Goal: Find specific page/section: Find specific page/section

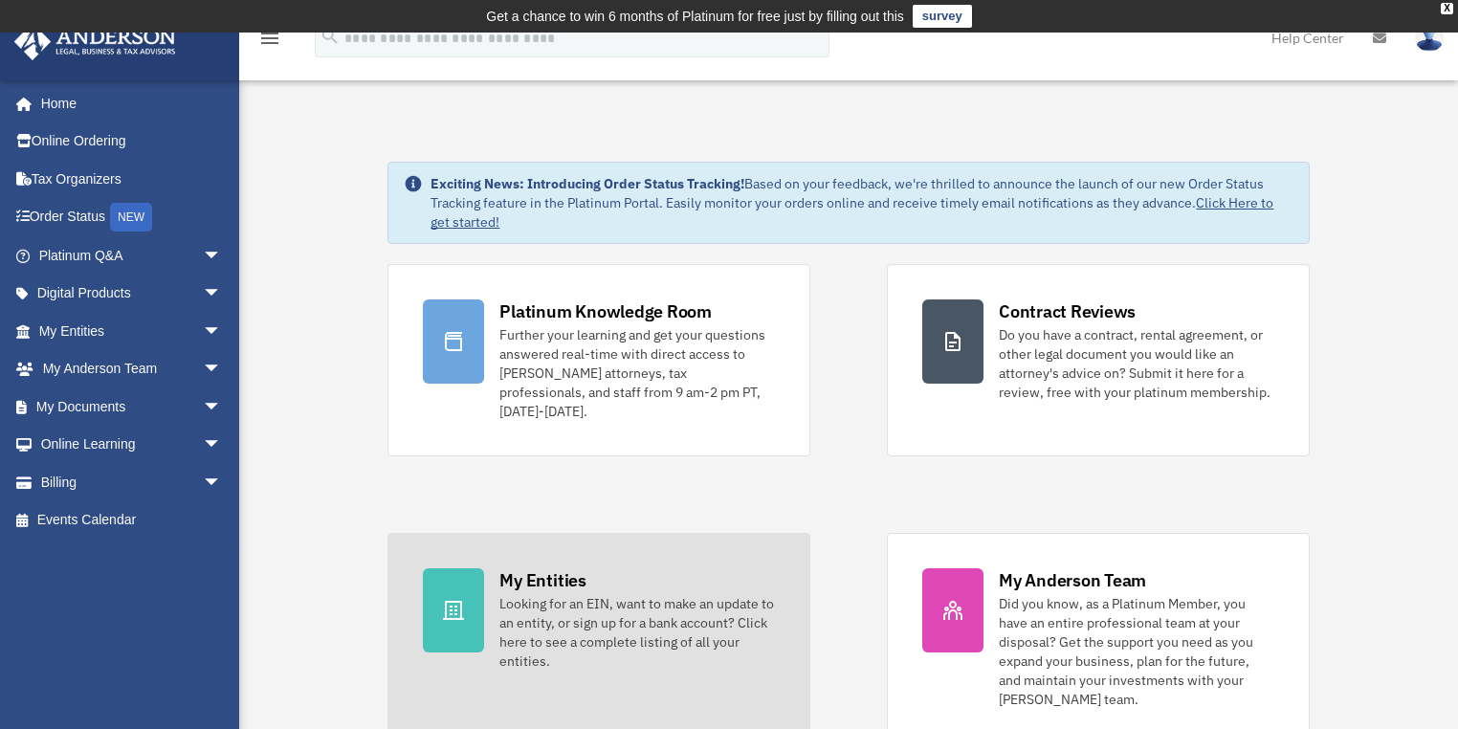
click at [543, 610] on div "Looking for an EIN, want to make an update to an entity, or sign up for a bank …" at bounding box center [636, 632] width 275 height 77
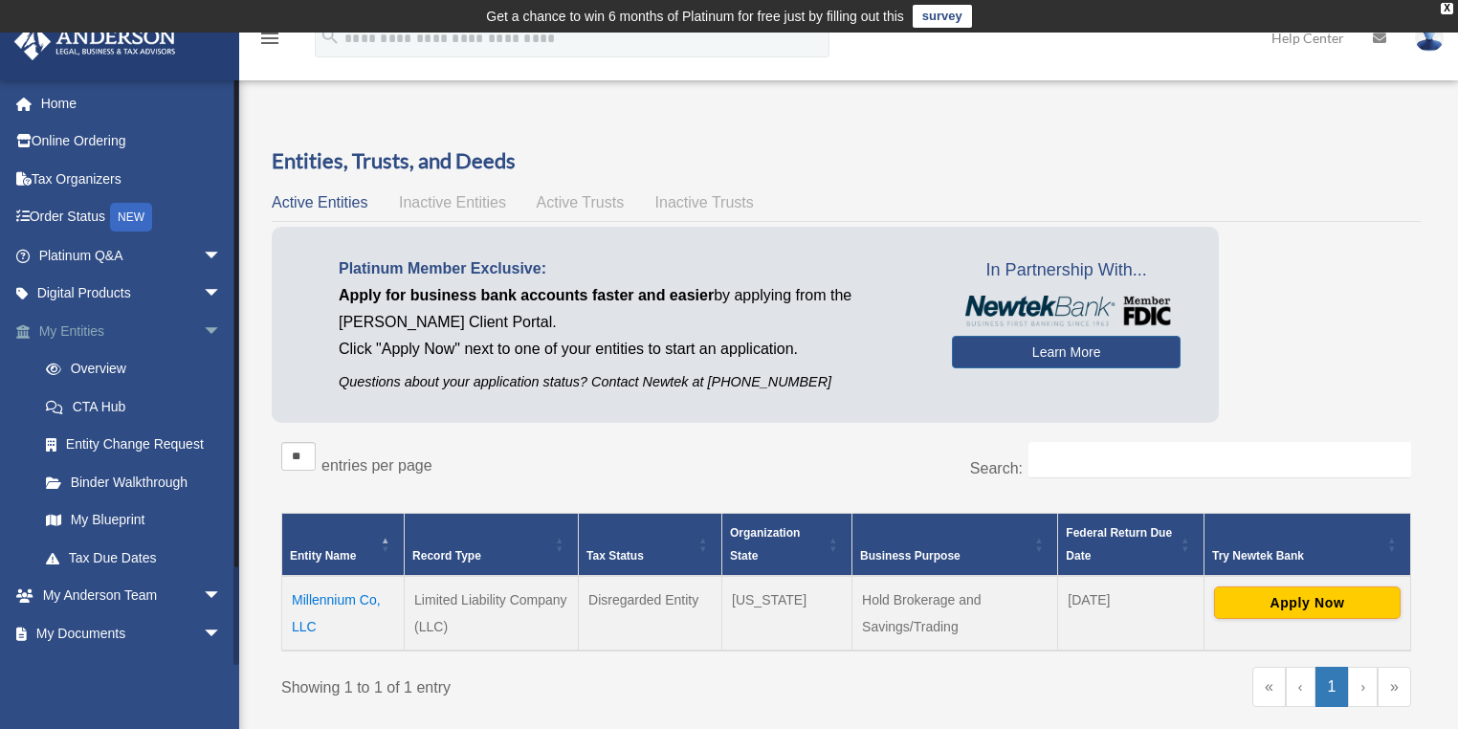
click at [115, 329] on link "My Entities arrow_drop_down" at bounding box center [131, 331] width 237 height 38
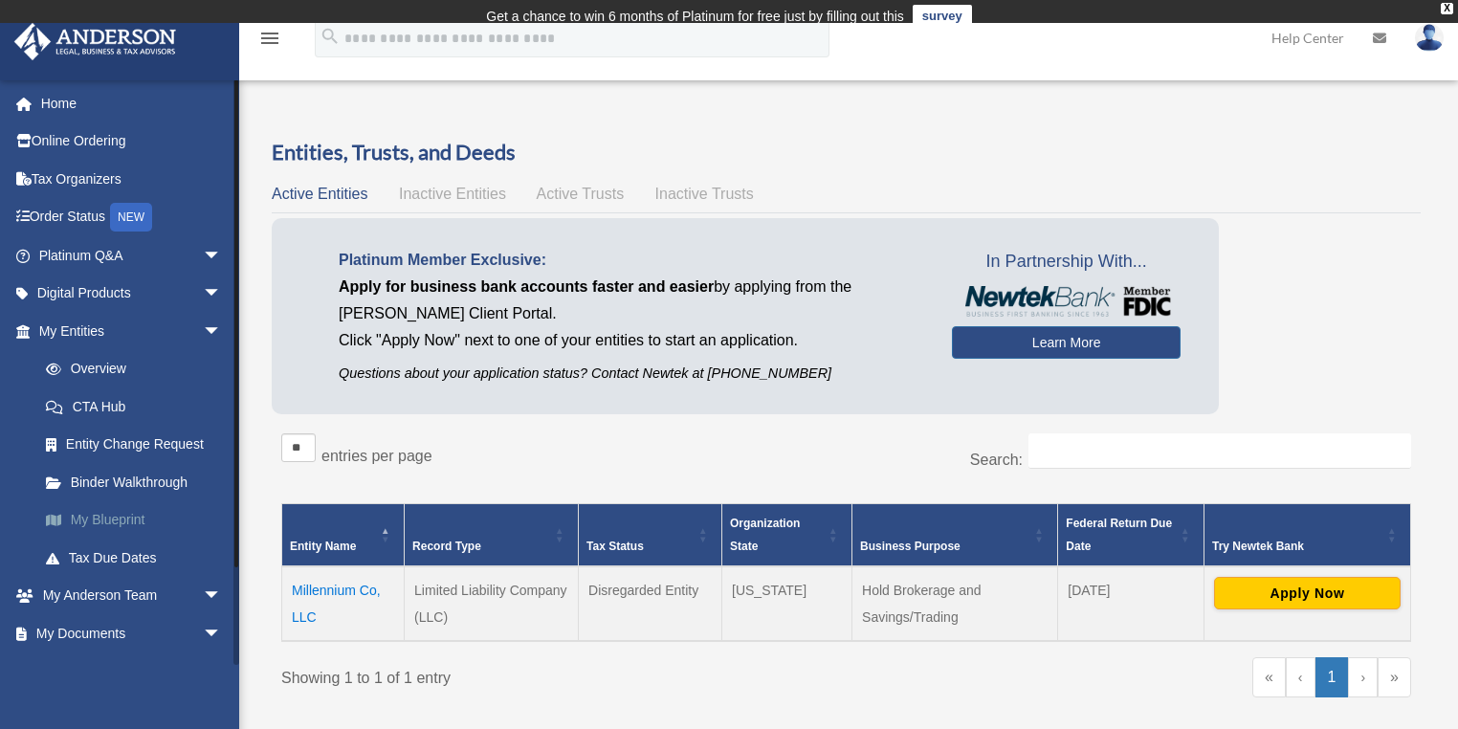
click at [128, 524] on link "My Blueprint" at bounding box center [139, 520] width 224 height 38
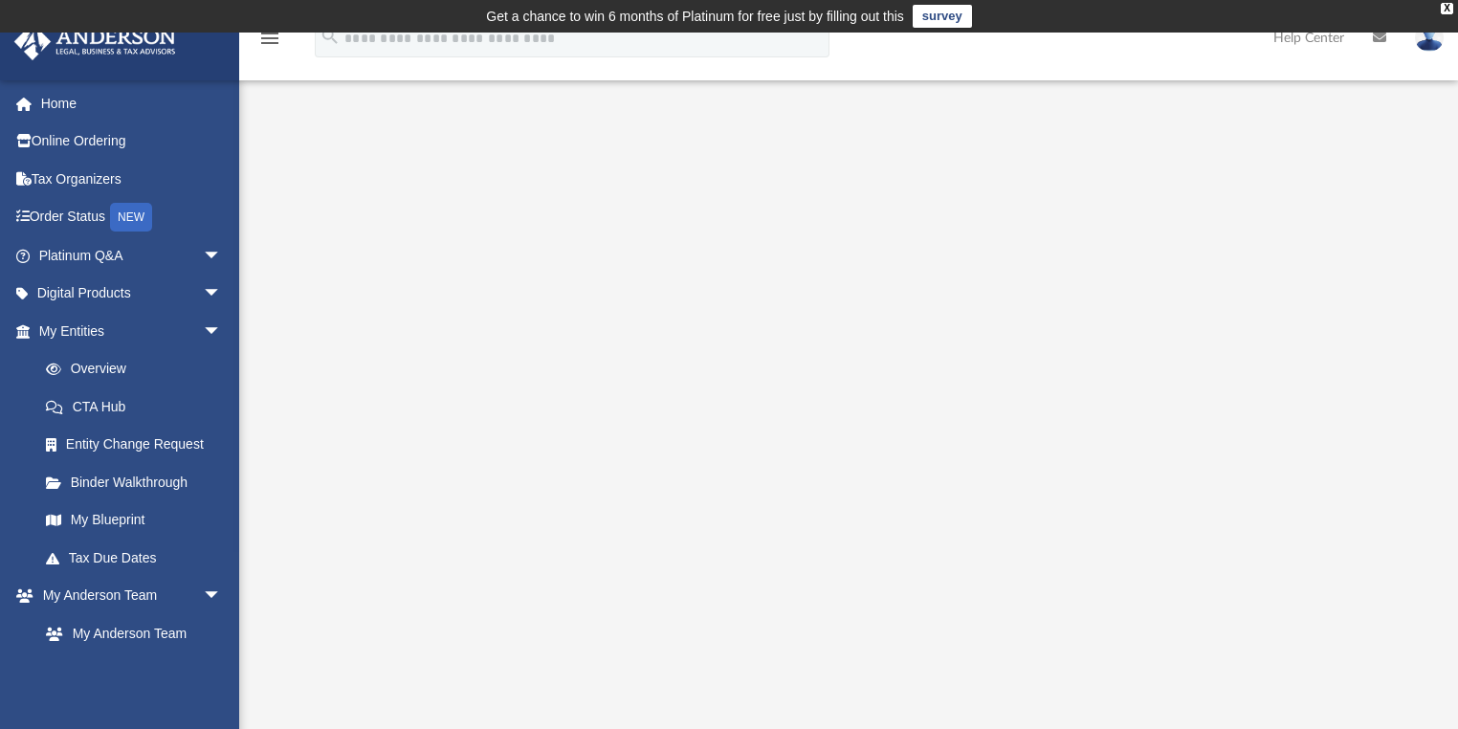
scroll to position [153, 0]
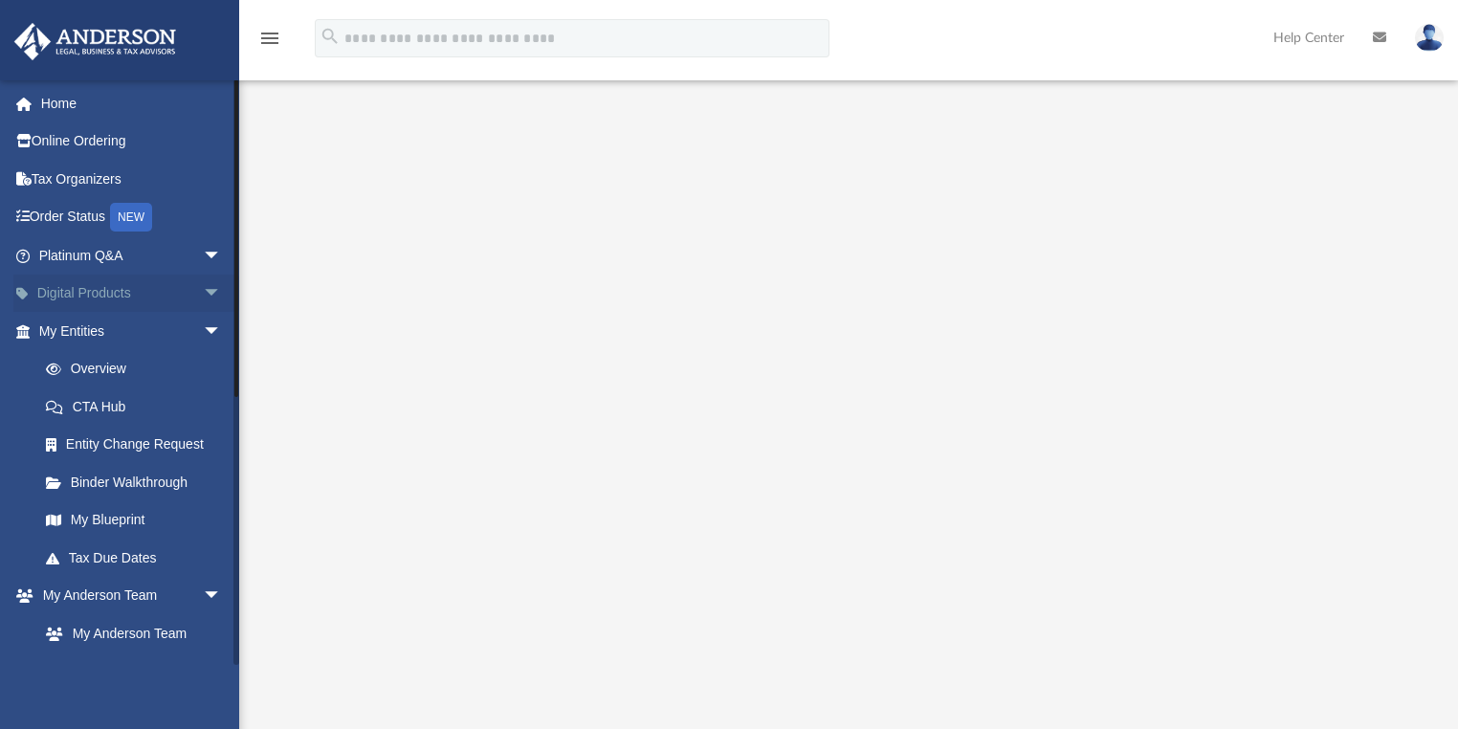
click at [203, 287] on span "arrow_drop_down" at bounding box center [222, 294] width 38 height 39
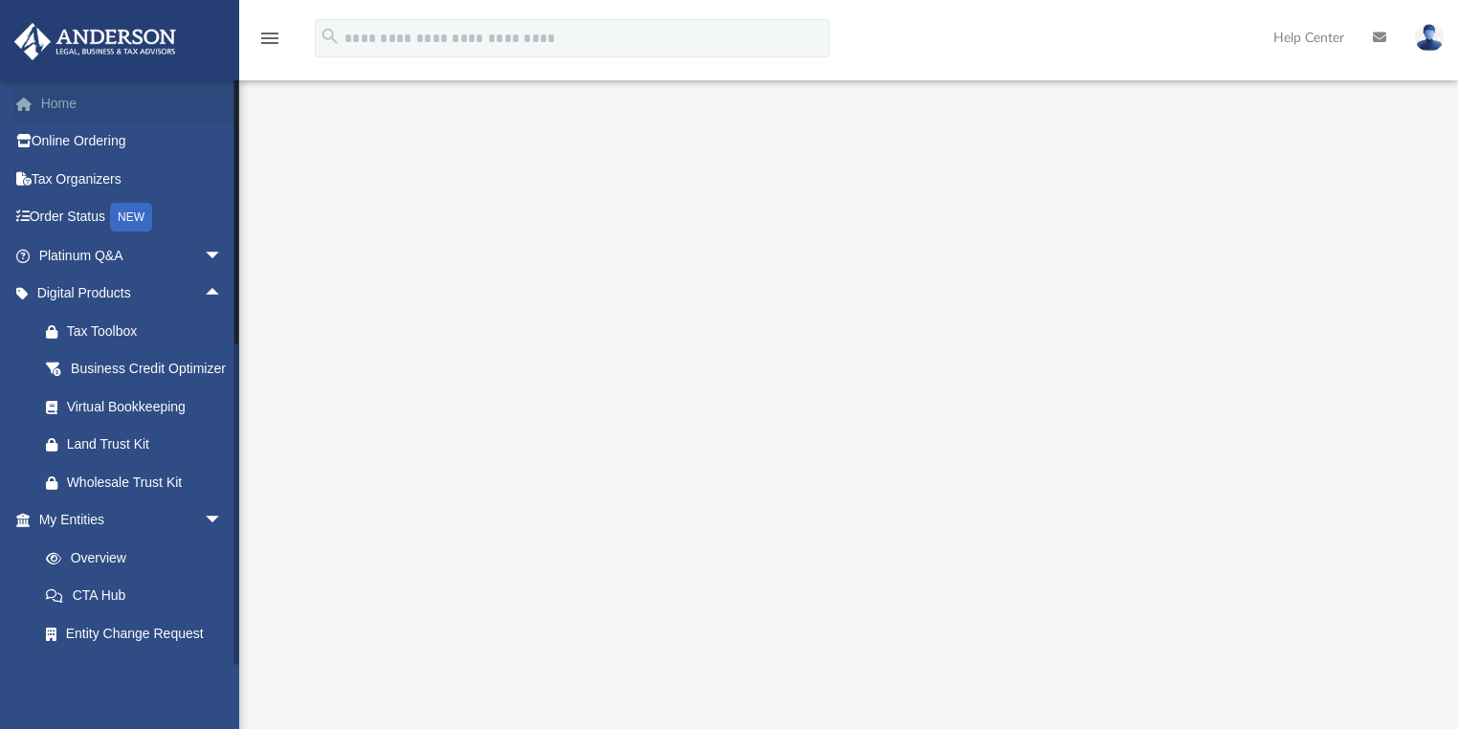
click at [31, 99] on span at bounding box center [34, 104] width 14 height 13
